Goal: Task Accomplishment & Management: Complete application form

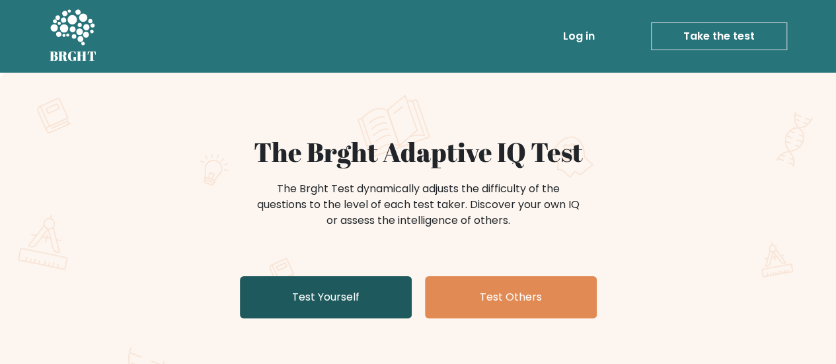
click at [379, 295] on link "Test Yourself" at bounding box center [326, 297] width 172 height 42
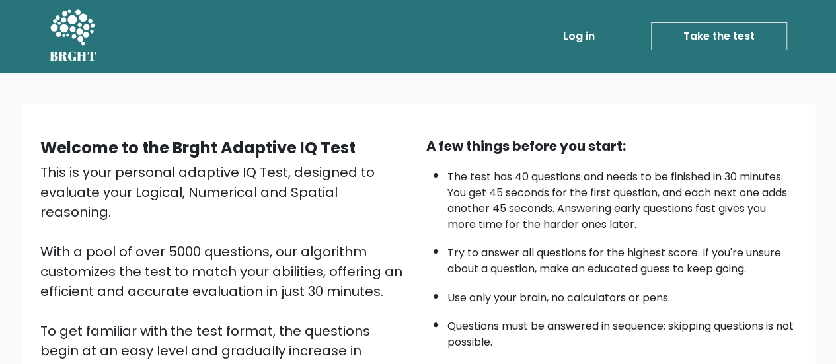
scroll to position [240, 0]
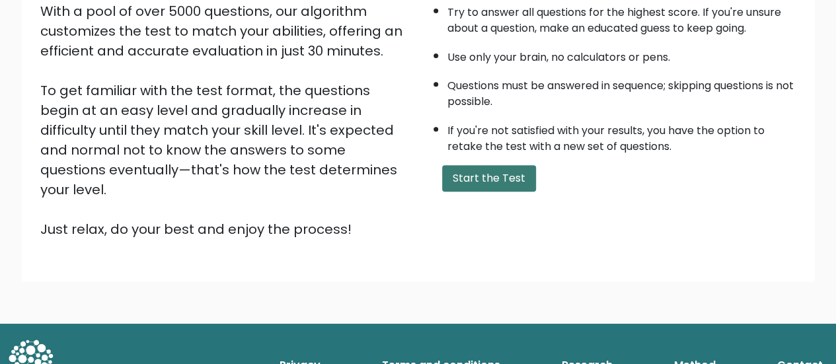
click at [502, 178] on button "Start the Test" at bounding box center [489, 178] width 94 height 26
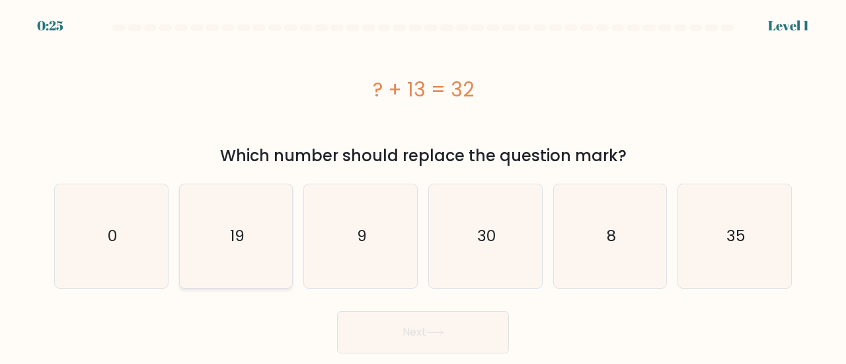
click at [250, 246] on icon "19" at bounding box center [236, 236] width 104 height 104
click at [423, 186] on input "b. 19" at bounding box center [423, 183] width 1 height 3
radio input "true"
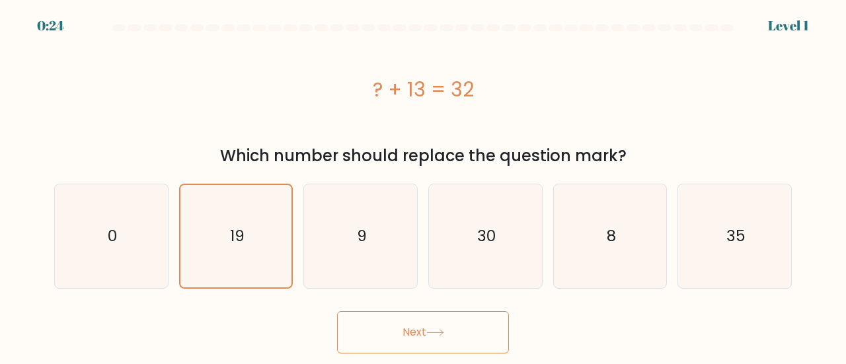
click at [396, 322] on button "Next" at bounding box center [423, 332] width 172 height 42
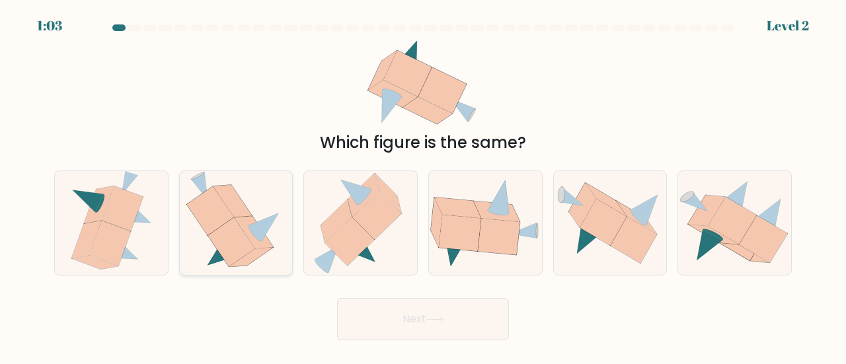
click at [243, 245] on icon at bounding box center [231, 242] width 47 height 49
click at [423, 186] on input "b." at bounding box center [423, 183] width 1 height 3
radio input "true"
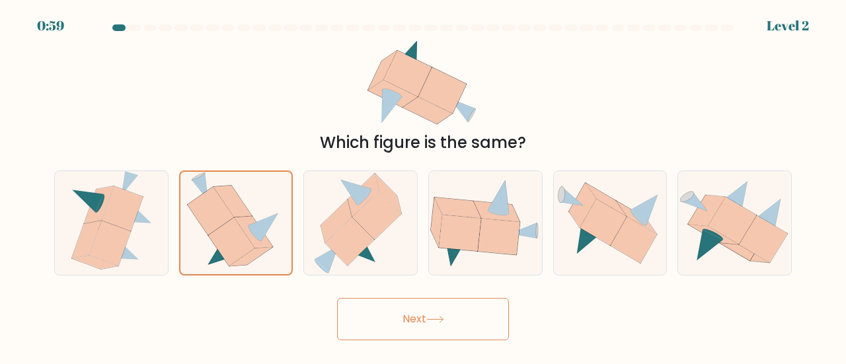
click at [429, 324] on button "Next" at bounding box center [423, 319] width 172 height 42
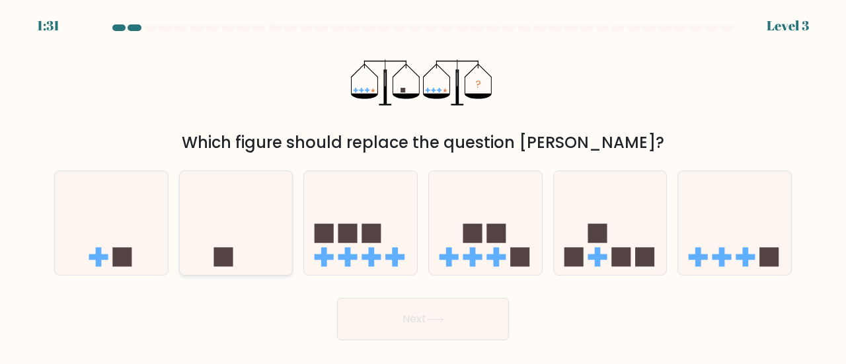
click at [243, 260] on icon at bounding box center [236, 222] width 113 height 93
click at [423, 186] on input "b." at bounding box center [423, 183] width 1 height 3
radio input "true"
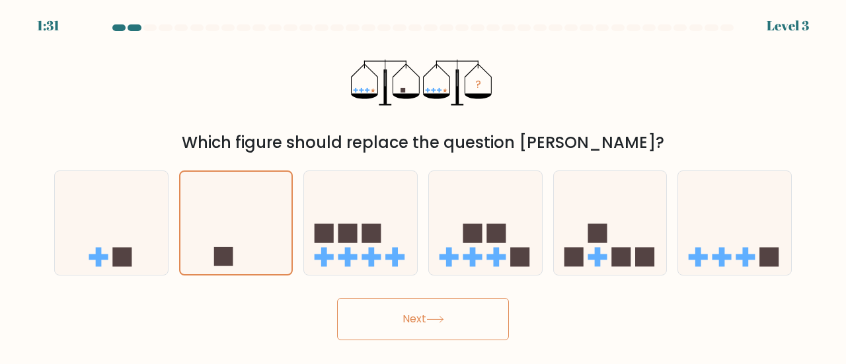
click at [439, 347] on body "1:31 Level 3" at bounding box center [423, 182] width 846 height 364
click at [444, 322] on icon at bounding box center [435, 319] width 18 height 7
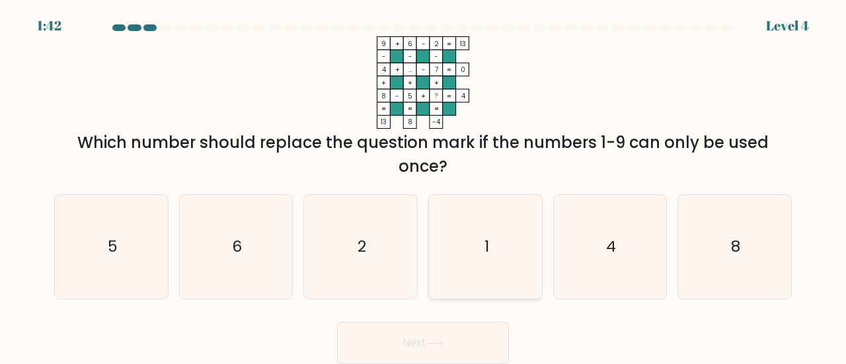
click at [488, 242] on text "1" at bounding box center [486, 246] width 5 height 22
click at [423, 186] on input "d. 1" at bounding box center [423, 183] width 1 height 3
radio input "true"
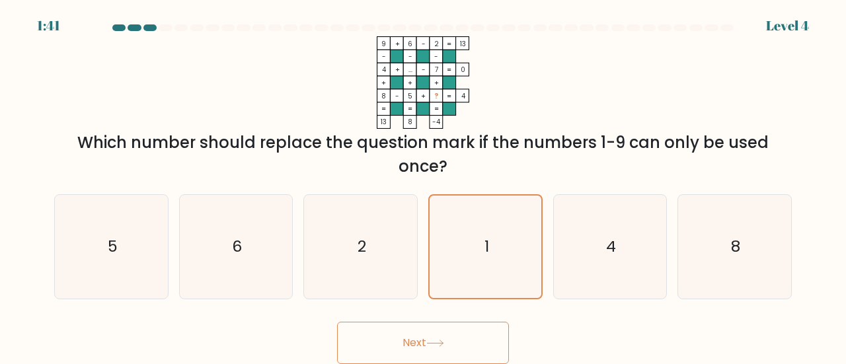
click at [448, 332] on button "Next" at bounding box center [423, 343] width 172 height 42
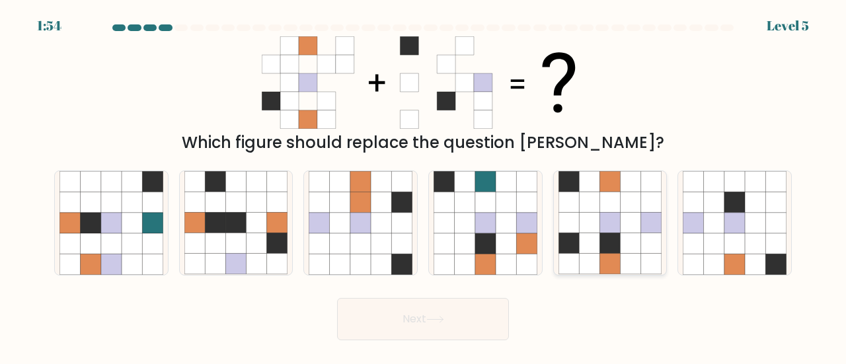
click at [632, 212] on icon at bounding box center [630, 202] width 20 height 20
click at [423, 186] on input "e." at bounding box center [423, 183] width 1 height 3
radio input "true"
click at [468, 317] on button "Next" at bounding box center [423, 319] width 172 height 42
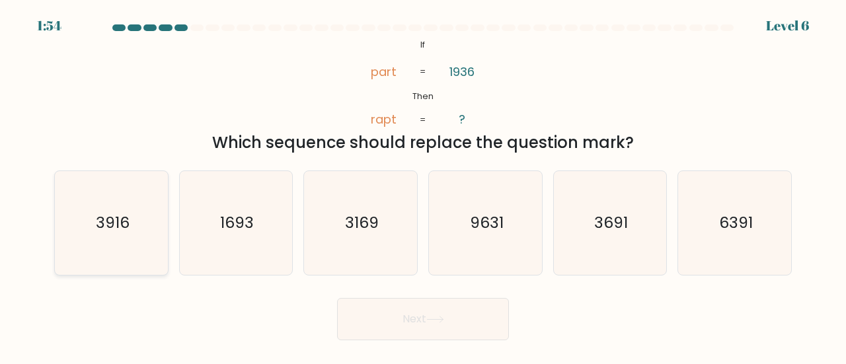
click at [131, 223] on icon "3916" at bounding box center [111, 223] width 104 height 104
click at [423, 186] on input "a. 3916" at bounding box center [423, 183] width 1 height 3
radio input "true"
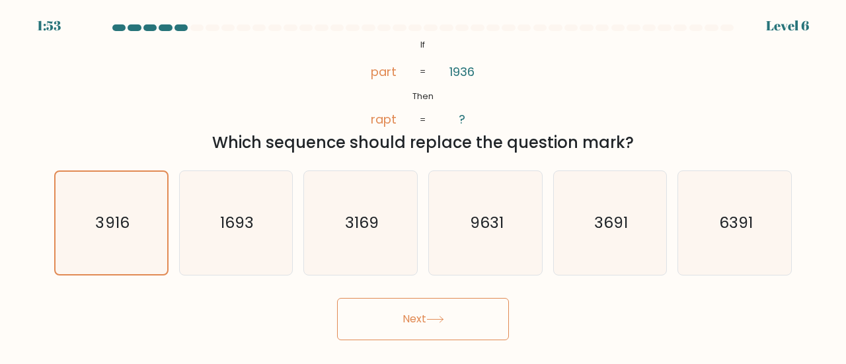
click at [450, 321] on button "Next" at bounding box center [423, 319] width 172 height 42
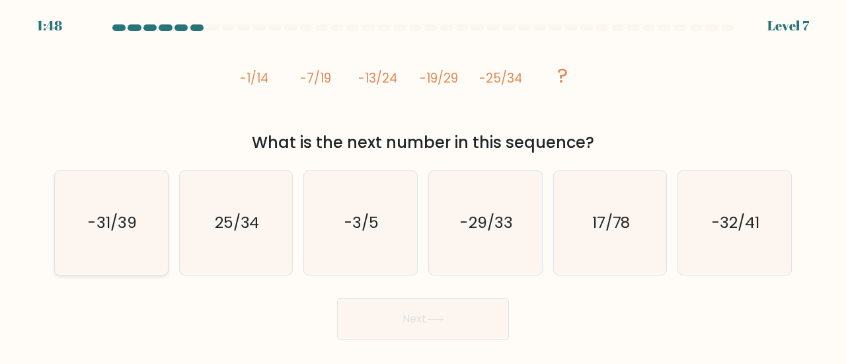
click at [110, 227] on text "-31/39" at bounding box center [112, 222] width 48 height 22
click at [423, 186] on input "a. -31/39" at bounding box center [423, 183] width 1 height 3
radio input "true"
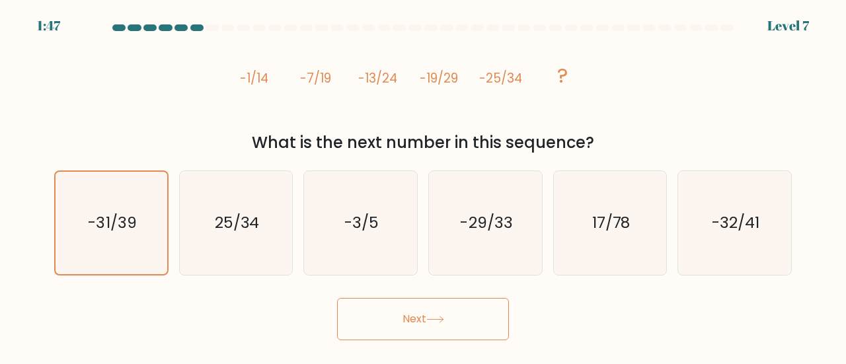
drag, startPoint x: 449, startPoint y: 300, endPoint x: 440, endPoint y: 308, distance: 12.1
click at [441, 307] on button "Next" at bounding box center [423, 319] width 172 height 42
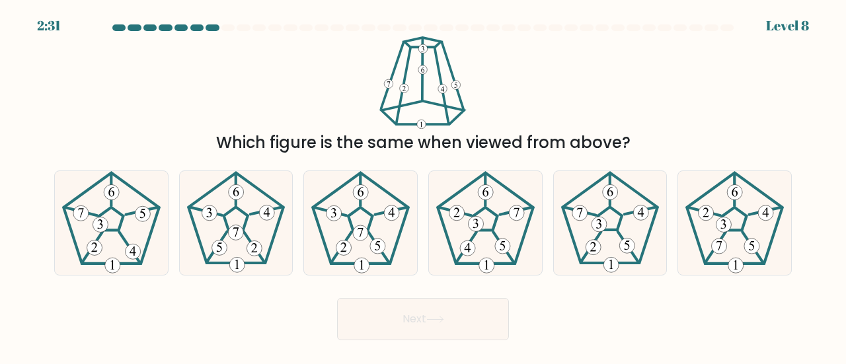
click at [427, 318] on button "Next" at bounding box center [423, 319] width 172 height 42
drag, startPoint x: 455, startPoint y: 208, endPoint x: 327, endPoint y: 161, distance: 136.5
click at [328, 161] on div "a. b. c." at bounding box center [423, 218] width 748 height 116
click at [100, 236] on icon at bounding box center [111, 223] width 104 height 104
click at [423, 186] on input "a." at bounding box center [423, 183] width 1 height 3
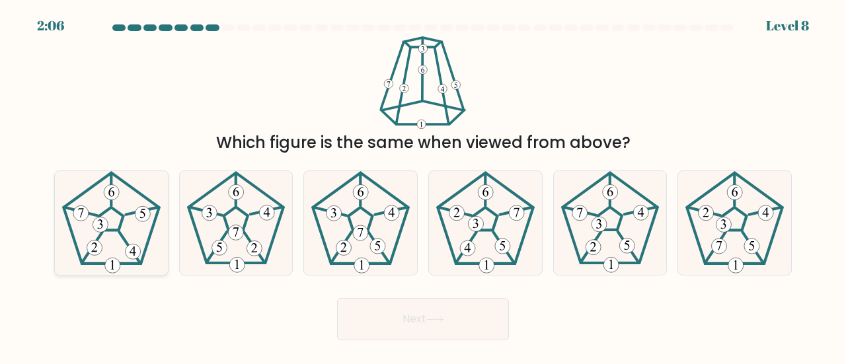
radio input "true"
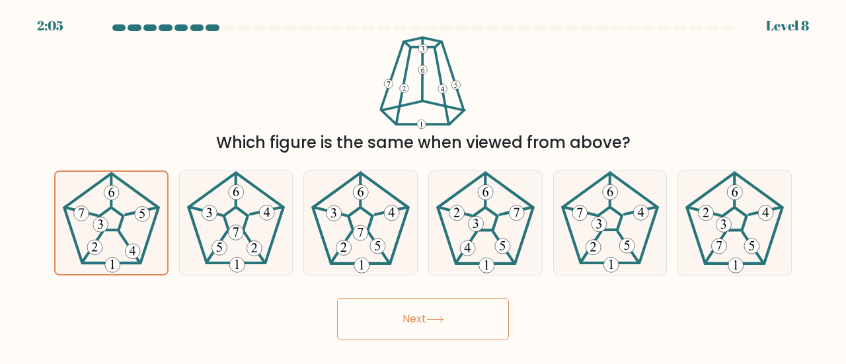
click at [454, 314] on button "Next" at bounding box center [423, 319] width 172 height 42
click at [145, 219] on 540 at bounding box center [142, 214] width 15 height 15
click at [423, 186] on input "a." at bounding box center [423, 183] width 1 height 3
click at [427, 311] on button "Next" at bounding box center [423, 319] width 172 height 42
click at [421, 318] on button "Next" at bounding box center [423, 319] width 172 height 42
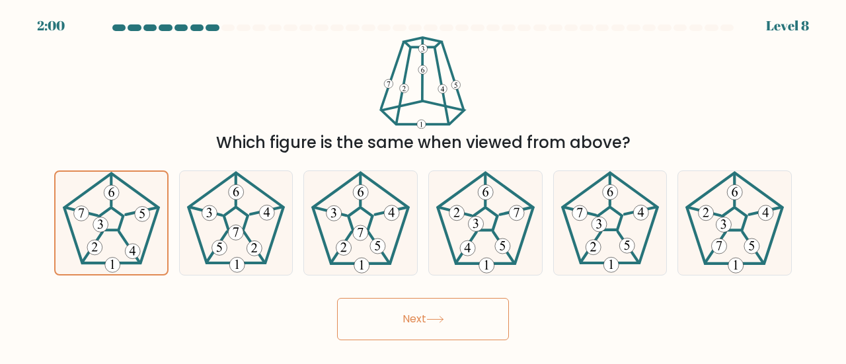
click at [421, 318] on button "Next" at bounding box center [423, 319] width 172 height 42
click at [604, 233] on icon at bounding box center [610, 223] width 104 height 104
click at [423, 186] on input "e." at bounding box center [423, 183] width 1 height 3
radio input "true"
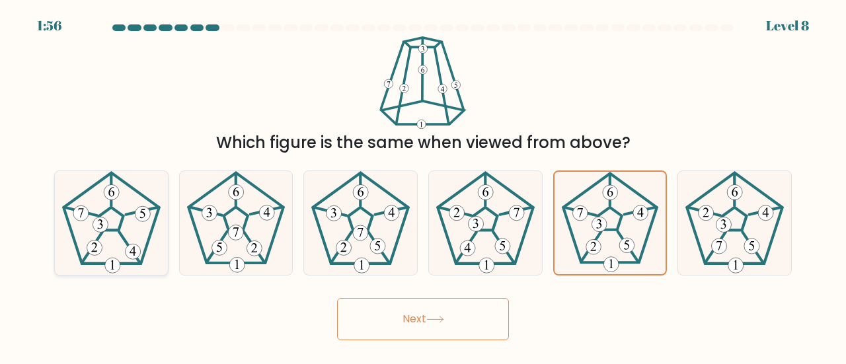
click at [96, 203] on icon at bounding box center [111, 223] width 104 height 104
click at [423, 186] on input "a." at bounding box center [423, 183] width 1 height 3
radio input "true"
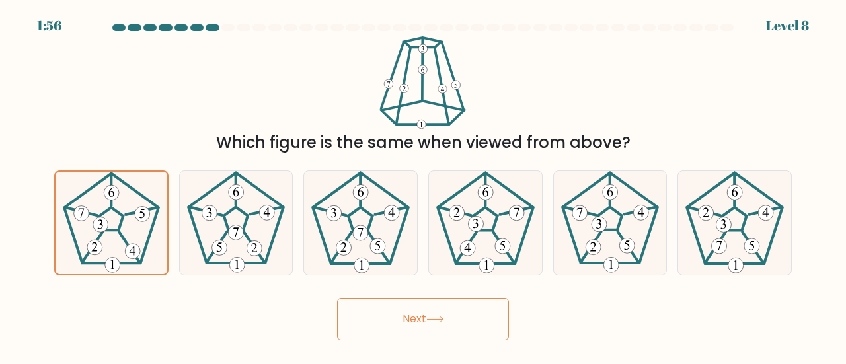
click at [409, 319] on button "Next" at bounding box center [423, 319] width 172 height 42
click at [235, 228] on 422 at bounding box center [235, 232] width 15 height 15
click at [423, 186] on input "b." at bounding box center [423, 183] width 1 height 3
radio input "true"
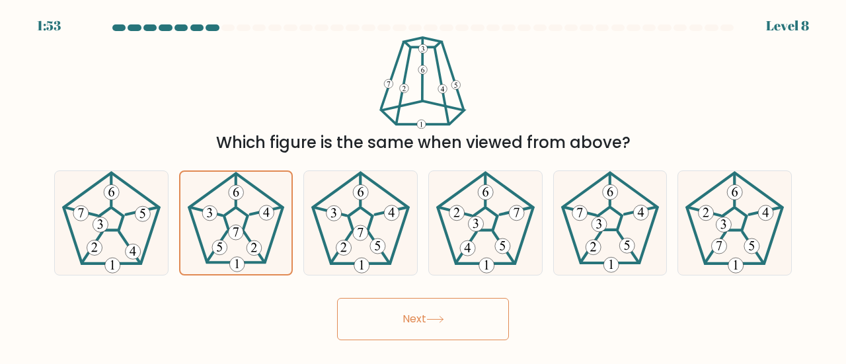
click at [381, 316] on button "Next" at bounding box center [423, 319] width 172 height 42
click at [105, 216] on icon at bounding box center [111, 223] width 104 height 104
click at [423, 186] on input "a." at bounding box center [423, 183] width 1 height 3
radio input "true"
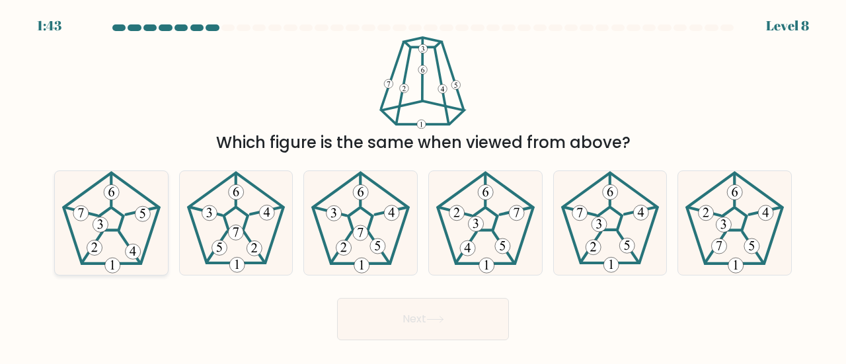
click at [145, 243] on icon at bounding box center [111, 223] width 104 height 104
click at [423, 186] on input "a." at bounding box center [423, 183] width 1 height 3
radio input "true"
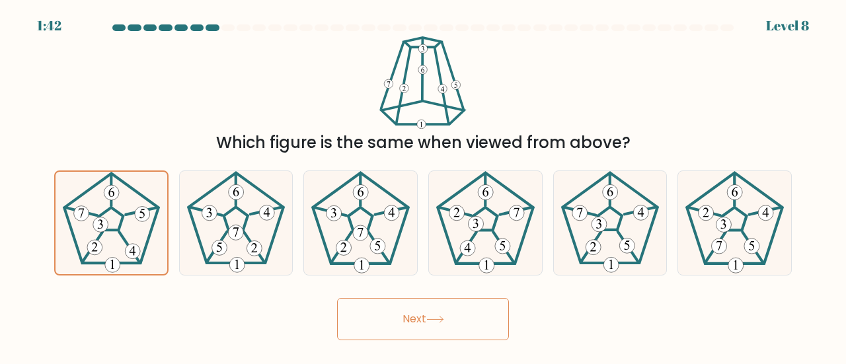
click at [382, 308] on button "Next" at bounding box center [423, 319] width 172 height 42
click at [384, 310] on button "Next" at bounding box center [423, 319] width 172 height 42
click at [194, 26] on body "1:41 Level 8" at bounding box center [423, 182] width 846 height 364
click at [194, 28] on div at bounding box center [196, 27] width 13 height 7
click at [193, 28] on div at bounding box center [196, 27] width 13 height 7
